Goal: Check status

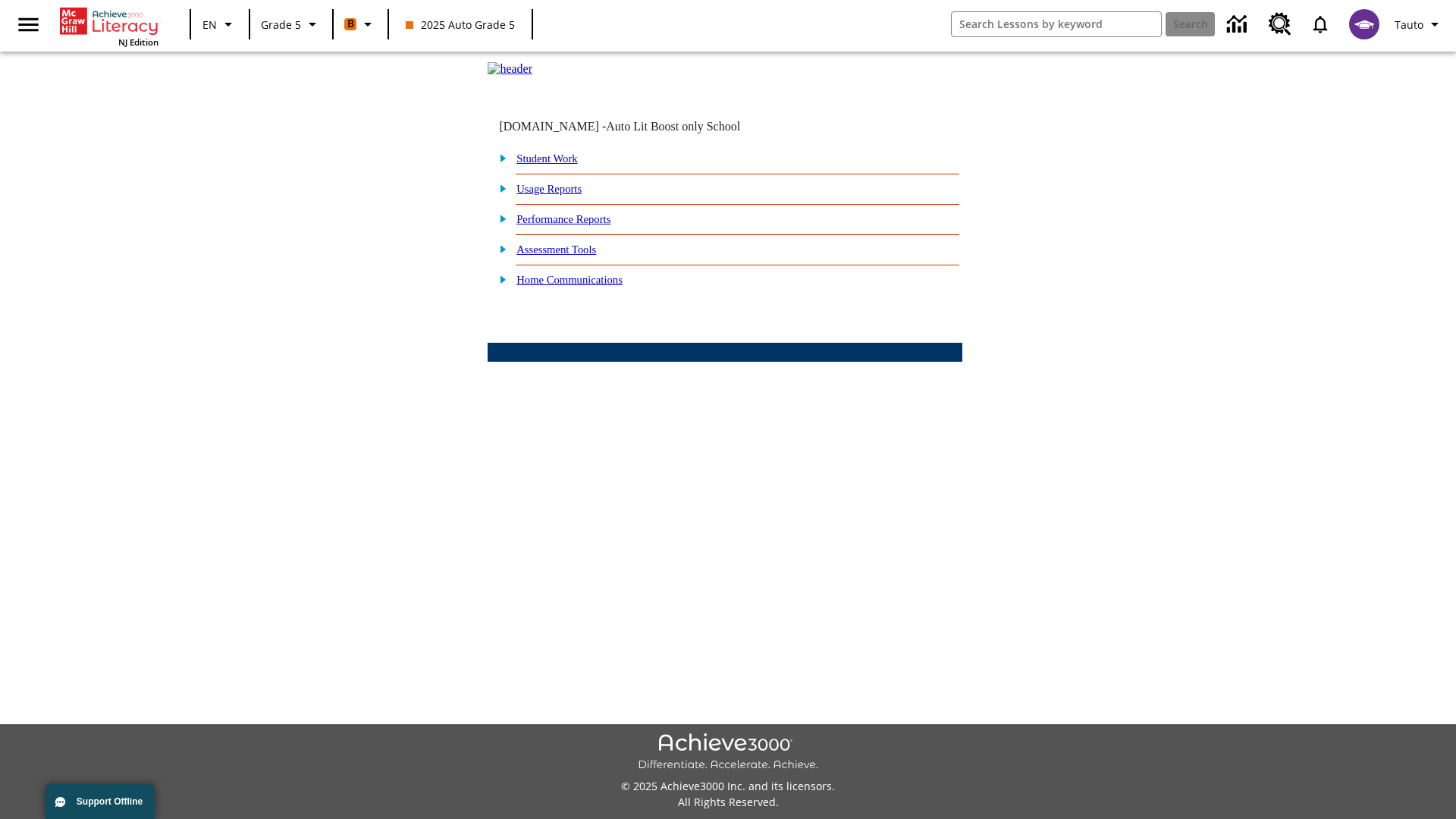
click at [580, 225] on link "Performance Reports" at bounding box center [563, 219] width 94 height 12
click at [0, 0] on link "How are my students performing on activities?" at bounding box center [0, 0] width 0 height 0
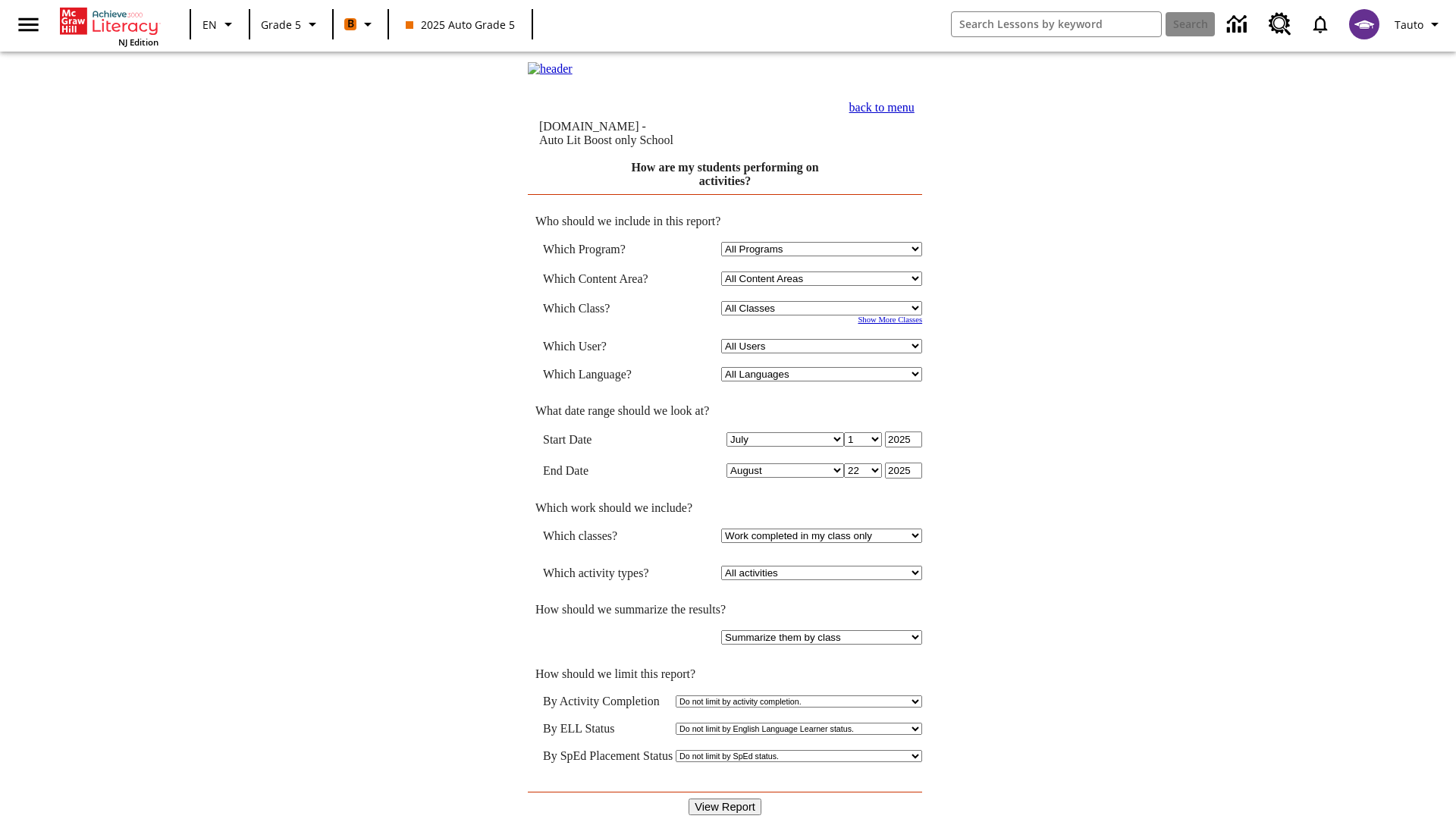
click at [823, 310] on select "Select a Class: All Classes 2025 Auto Grade 5 OL 2025 Auto Grade 6" at bounding box center [821, 308] width 201 height 14
select select "11133131"
